Goal: Task Accomplishment & Management: Manage account settings

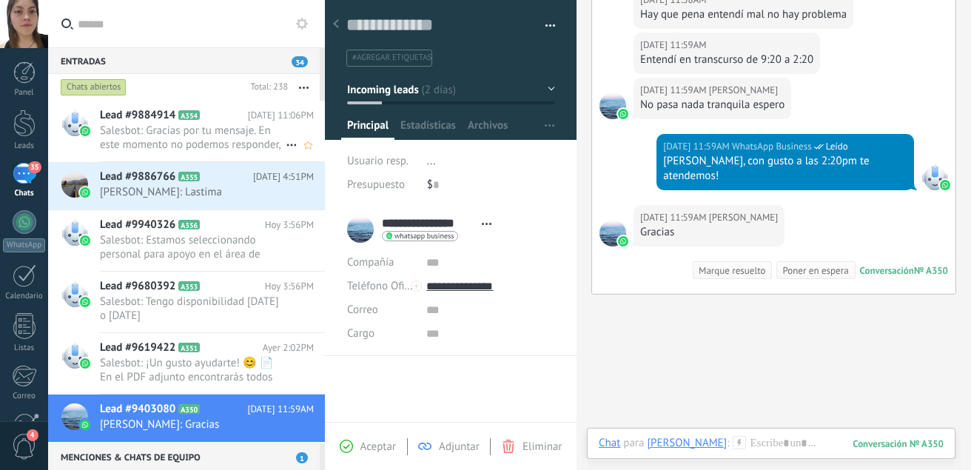
click at [229, 123] on div "Lead #9884914 A354 [DATE] 11:06PM Salesbot: Gracias por tu mensaje. En este mom…" at bounding box center [212, 131] width 225 height 61
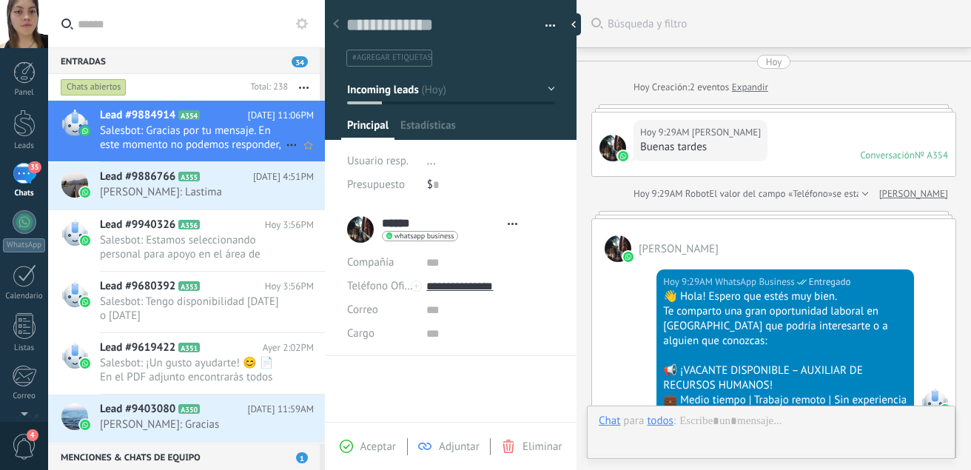
type textarea "**********"
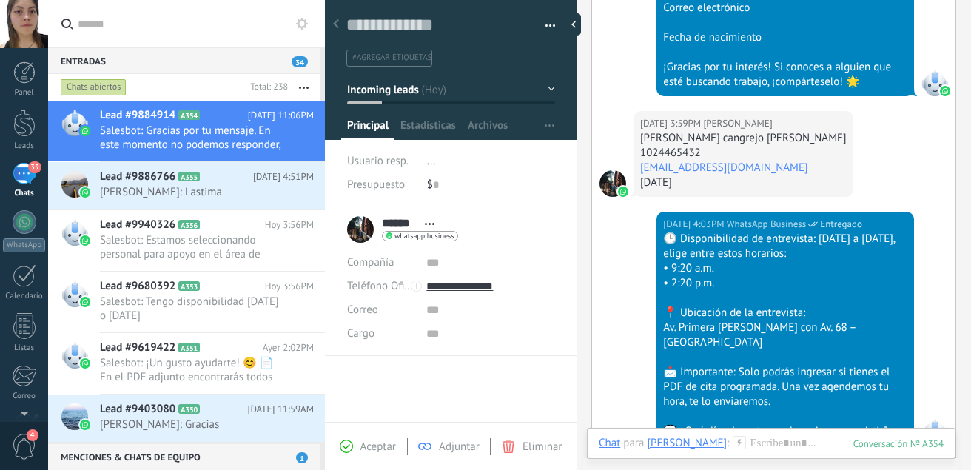
scroll to position [1142, 0]
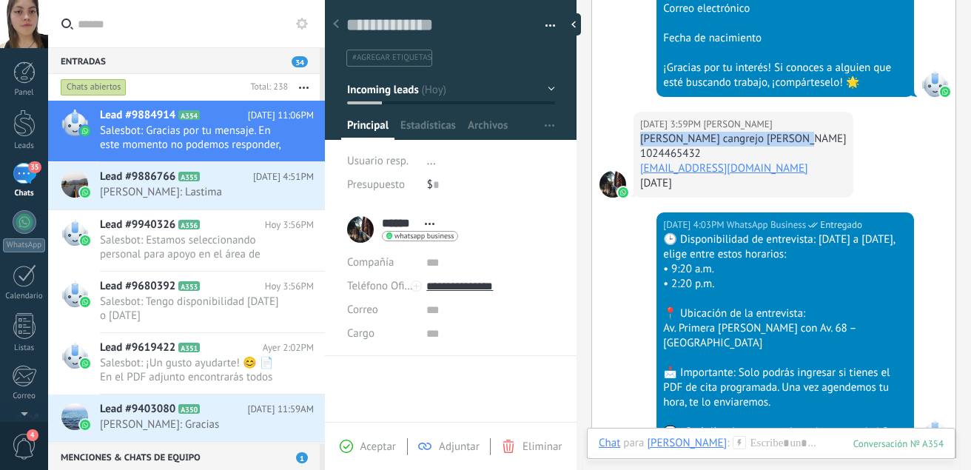
drag, startPoint x: 803, startPoint y: 142, endPoint x: 636, endPoint y: 138, distance: 167.3
click at [636, 138] on div "[DATE] 3:59PM [PERSON_NAME] cangrejo [PERSON_NAME] 1024465432 [EMAIL_ADDRESS][D…" at bounding box center [743, 155] width 220 height 86
copy div "[PERSON_NAME] cangrejo [PERSON_NAME]"
drag, startPoint x: 702, startPoint y: 149, endPoint x: 642, endPoint y: 161, distance: 61.0
click at [642, 161] on div "1024465432" at bounding box center [743, 154] width 206 height 15
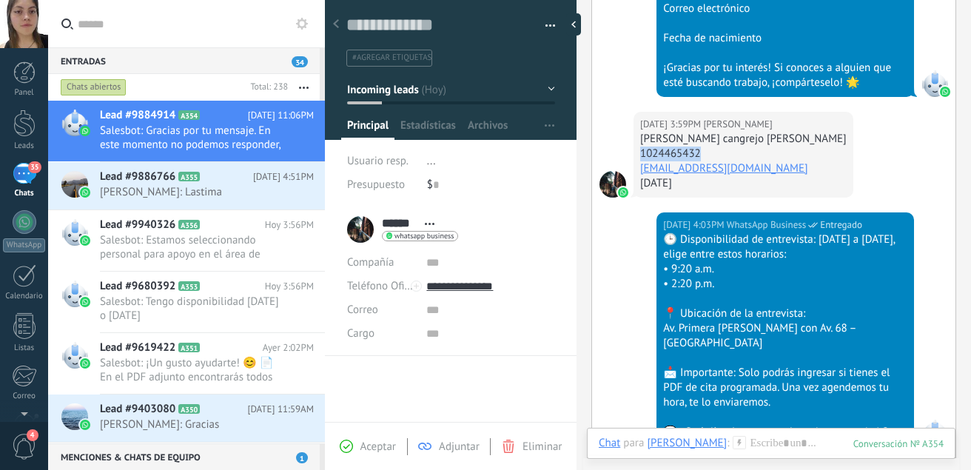
copy div "1024465432"
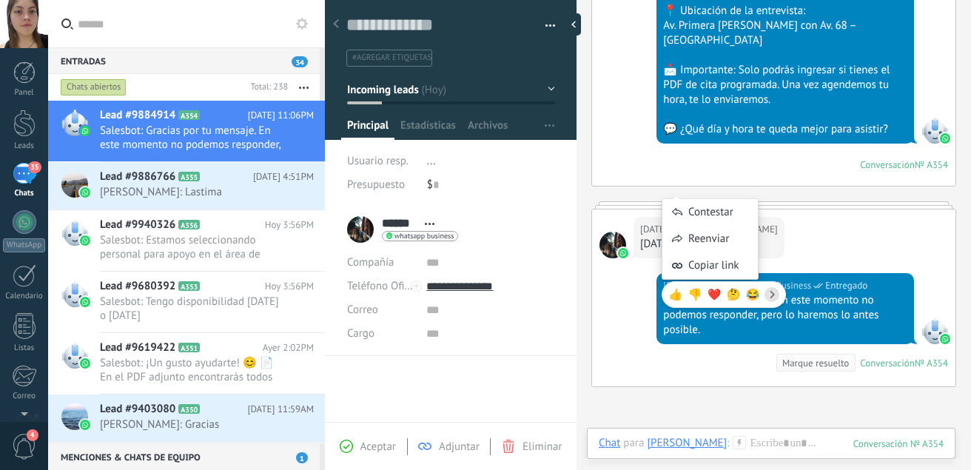
scroll to position [1533, 0]
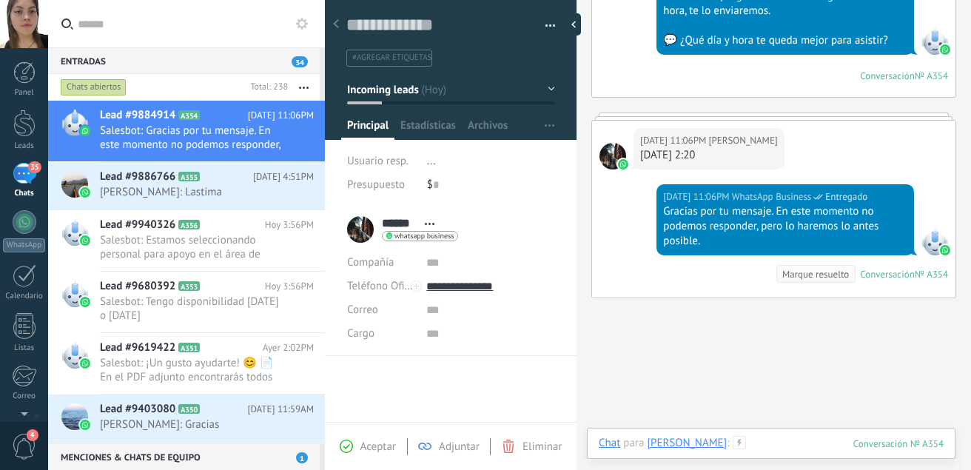
click at [796, 437] on div at bounding box center [771, 458] width 345 height 44
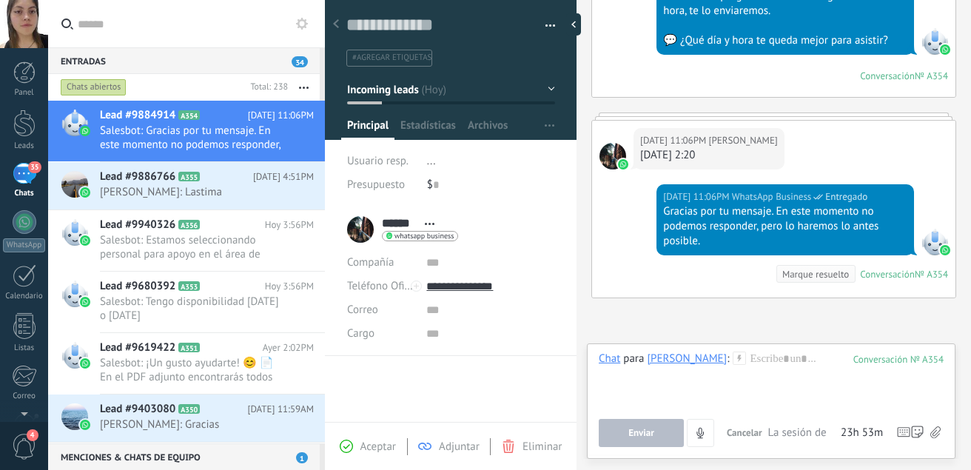
click at [935, 432] on icon at bounding box center [935, 432] width 10 height 13
click at [0, 0] on input "file" at bounding box center [0, 0] width 0 height 0
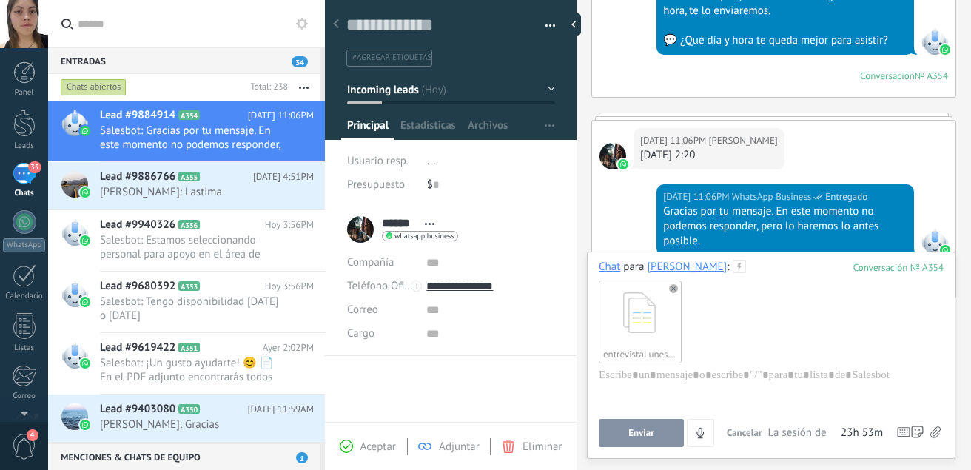
click at [641, 441] on button "Enviar" at bounding box center [641, 433] width 85 height 28
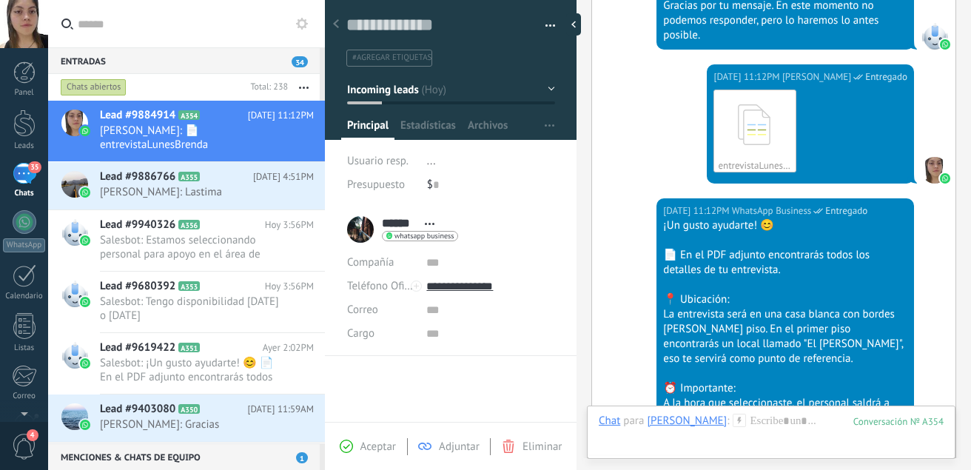
scroll to position [2151, 0]
